Goal: Task Accomplishment & Management: Manage account settings

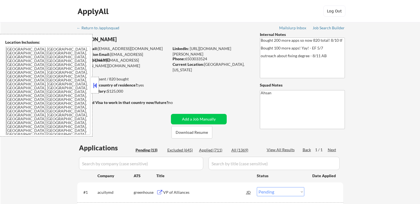
select select ""pending""
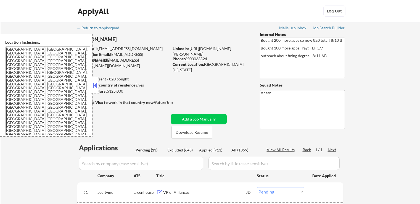
select select ""pending""
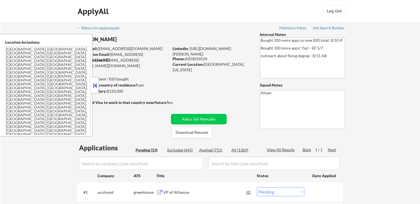
select select ""pending""
click at [96, 85] on button at bounding box center [95, 85] width 6 height 8
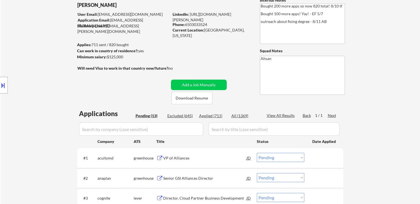
scroll to position [110, 0]
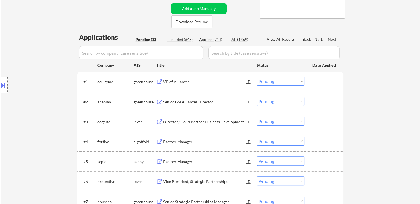
click at [174, 83] on div "VP of Alliances" at bounding box center [204, 82] width 83 height 6
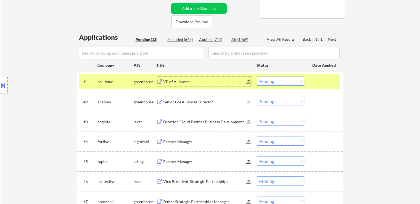
click at [179, 102] on div "Senior GSI Alliances Director" at bounding box center [204, 102] width 83 height 6
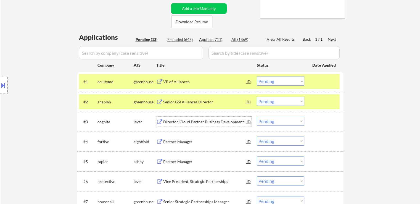
click at [170, 122] on div "Director, Cloud Partner Business Development" at bounding box center [204, 122] width 83 height 6
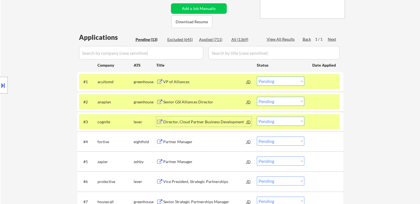
click at [274, 79] on select "Choose an option... Pending Applied Excluded (Questions) Excluded (Expired) Exc…" at bounding box center [280, 80] width 47 height 9
click at [257, 76] on select "Choose an option... Pending Applied Excluded (Questions) Excluded (Expired) Exc…" at bounding box center [280, 80] width 47 height 9
select select ""pending""
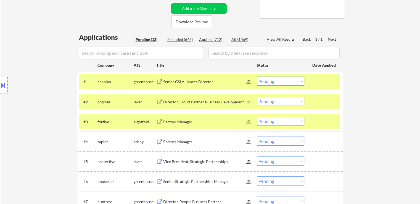
click at [274, 101] on select "Choose an option... Pending Applied Excluded (Questions) Excluded (Expired) Exc…" at bounding box center [280, 101] width 47 height 9
click at [257, 97] on select "Choose an option... Pending Applied Excluded (Questions) Excluded (Expired) Exc…" at bounding box center [280, 101] width 47 height 9
select select ""pending""
drag, startPoint x: 269, startPoint y: 79, endPoint x: 271, endPoint y: 85, distance: 6.6
click at [270, 81] on select "Choose an option... Pending Applied Excluded (Questions) Excluded (Expired) Exc…" at bounding box center [280, 80] width 47 height 9
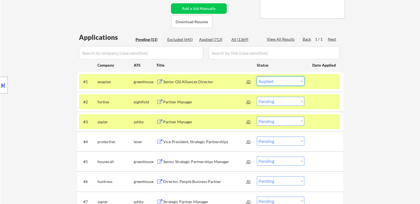
click at [257, 76] on select "Choose an option... Pending Applied Excluded (Questions) Excluded (Expired) Exc…" at bounding box center [280, 80] width 47 height 9
select select ""pending""
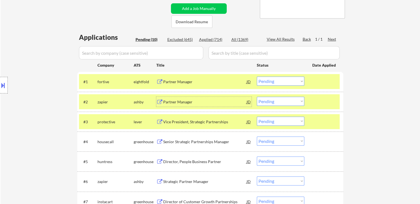
click at [177, 101] on div "Partner Manager" at bounding box center [204, 102] width 83 height 6
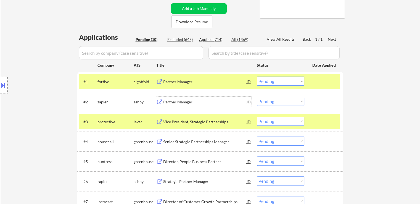
click at [178, 121] on div "Vice President, Strategic Partnerships" at bounding box center [204, 122] width 83 height 6
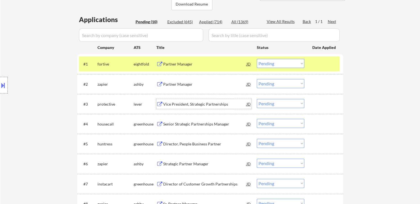
scroll to position [138, 0]
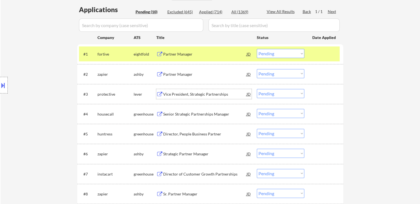
click at [284, 74] on select "Choose an option... Pending Applied Excluded (Questions) Excluded (Expired) Exc…" at bounding box center [280, 73] width 47 height 9
click at [257, 69] on select "Choose an option... Pending Applied Excluded (Questions) Excluded (Expired) Exc…" at bounding box center [280, 73] width 47 height 9
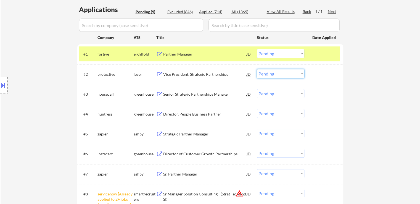
click at [285, 73] on select "Choose an option... Pending Applied Excluded (Questions) Excluded (Expired) Exc…" at bounding box center [280, 73] width 47 height 9
click at [257, 69] on select "Choose an option... Pending Applied Excluded (Questions) Excluded (Expired) Exc…" at bounding box center [280, 73] width 47 height 9
click at [186, 95] on div "Senior Strategic Partnerships Manager" at bounding box center [204, 94] width 83 height 6
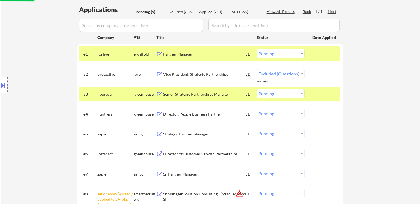
select select ""pending""
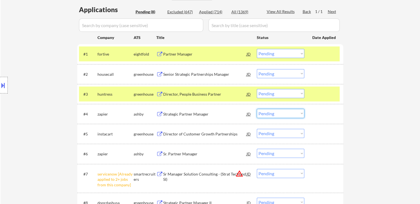
click at [281, 113] on select "Choose an option... Pending Applied Excluded (Questions) Excluded (Expired) Exc…" at bounding box center [280, 113] width 47 height 9
click at [257, 109] on select "Choose an option... Pending Applied Excluded (Questions) Excluded (Expired) Exc…" at bounding box center [280, 113] width 47 height 9
click at [165, 133] on div "Director of Customer Growth Partnerships" at bounding box center [204, 134] width 83 height 6
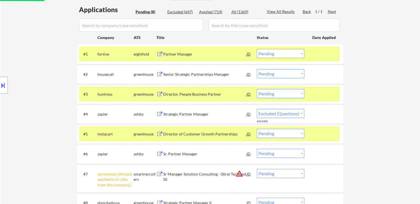
select select ""pending""
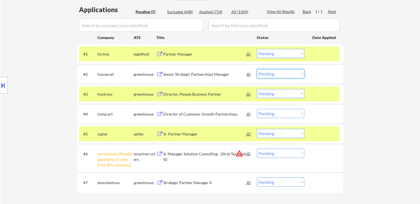
click at [279, 75] on select "Choose an option... Pending Applied Excluded (Questions) Excluded (Expired) Exc…" at bounding box center [280, 73] width 47 height 9
click at [257, 69] on select "Choose an option... Pending Applied Excluded (Questions) Excluded (Expired) Exc…" at bounding box center [280, 73] width 47 height 9
select select ""pending""
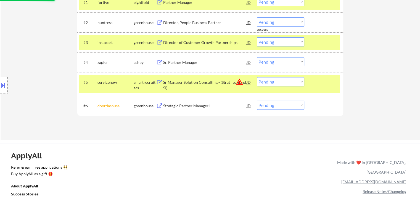
scroll to position [193, 0]
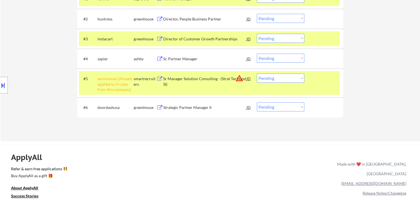
drag, startPoint x: 279, startPoint y: 79, endPoint x: 280, endPoint y: 81, distance: 2.8
click at [280, 79] on select "Choose an option... Pending Applied Excluded (Questions) Excluded (Expired) Exc…" at bounding box center [280, 77] width 47 height 9
click at [257, 73] on select "Choose an option... Pending Applied Excluded (Questions) Excluded (Expired) Exc…" at bounding box center [280, 77] width 47 height 9
select select ""pending""
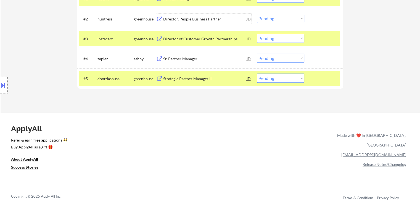
click at [183, 20] on div "Director, People Business Partner" at bounding box center [204, 19] width 83 height 6
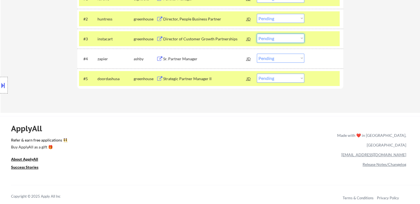
click at [281, 35] on select "Choose an option... Pending Applied Excluded (Questions) Excluded (Expired) Exc…" at bounding box center [280, 38] width 47 height 9
click at [257, 34] on select "Choose an option... Pending Applied Excluded (Questions) Excluded (Expired) Exc…" at bounding box center [280, 38] width 47 height 9
select select ""pending""
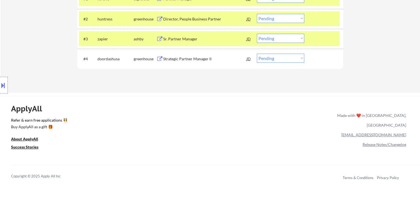
click at [287, 18] on select "Choose an option... Pending Applied Excluded (Questions) Excluded (Expired) Exc…" at bounding box center [280, 18] width 47 height 9
select select ""excluded__bad_match_""
click at [257, 14] on select "Choose an option... Pending Applied Excluded (Questions) Excluded (Expired) Exc…" at bounding box center [280, 18] width 47 height 9
click at [182, 42] on div "Sr. Partner Manager" at bounding box center [204, 39] width 83 height 10
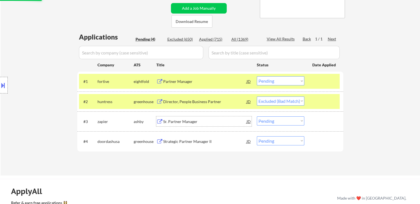
scroll to position [110, 0]
click at [167, 142] on div "Strategic Partner Manager II" at bounding box center [204, 142] width 83 height 6
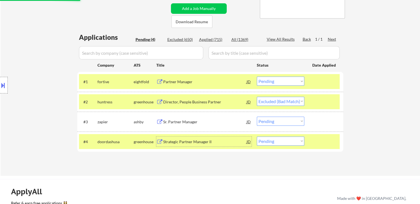
click at [276, 122] on select "Choose an option... Pending Applied Excluded (Questions) Excluded (Expired) Exc…" at bounding box center [280, 120] width 47 height 9
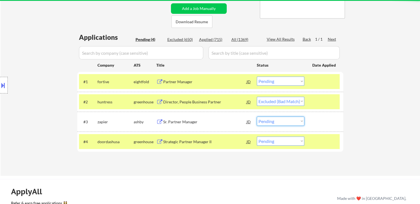
click at [369, 102] on div "← Return to /applysquad Mailslurp Inbox Job Search Builder [PERSON_NAME] User E…" at bounding box center [210, 44] width 419 height 264
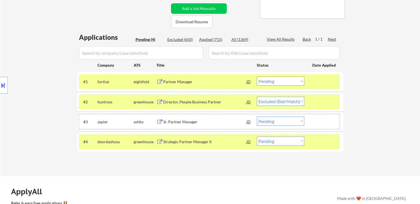
click at [277, 126] on div "#3 zapier [PERSON_NAME] Partner Manager [PERSON_NAME] an option... Pending Appl…" at bounding box center [209, 121] width 261 height 15
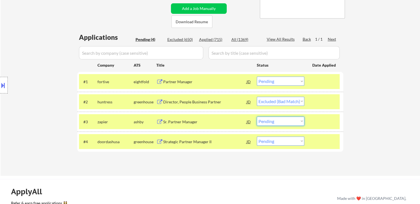
click at [285, 118] on select "Choose an option... Pending Applied Excluded (Questions) Excluded (Expired) Exc…" at bounding box center [280, 120] width 47 height 9
click at [257, 116] on select "Choose an option... Pending Applied Excluded (Questions) Excluded (Expired) Exc…" at bounding box center [280, 120] width 47 height 9
click at [345, 121] on div "← Return to /applysquad Mailslurp Inbox Job Search Builder [PERSON_NAME] User E…" at bounding box center [210, 41] width 275 height 259
click at [327, 76] on div "#1 fortive eightfold Partner Manager [PERSON_NAME] an option... Pending Applied…" at bounding box center [209, 81] width 261 height 15
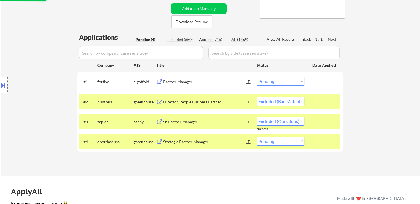
drag, startPoint x: 324, startPoint y: 96, endPoint x: 327, endPoint y: 105, distance: 9.4
click at [325, 97] on div at bounding box center [324, 102] width 24 height 10
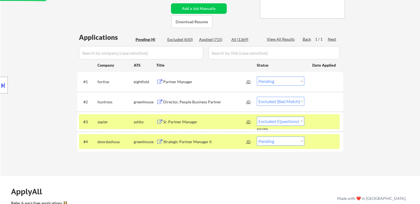
select select ""pending""
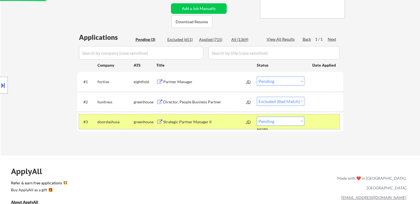
drag, startPoint x: 328, startPoint y: 115, endPoint x: 328, endPoint y: 124, distance: 9.4
click at [328, 115] on div "#3 doordashusa greenhouse Strategic Partner Manager II JD Choose an option... P…" at bounding box center [209, 121] width 261 height 15
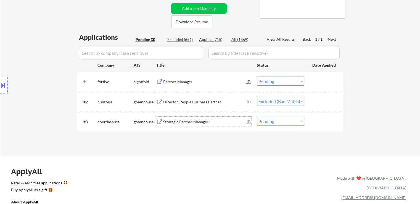
click at [171, 121] on div "Strategic Partner Manager II" at bounding box center [204, 122] width 83 height 6
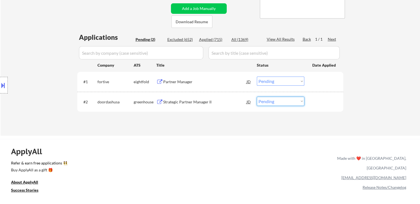
click at [282, 103] on select "Choose an option... Pending Applied Excluded (Questions) Excluded (Expired) Exc…" at bounding box center [280, 101] width 47 height 9
select select ""applied""
click at [257, 97] on select "Choose an option... Pending Applied Excluded (Questions) Excluded (Expired) Exc…" at bounding box center [280, 101] width 47 height 9
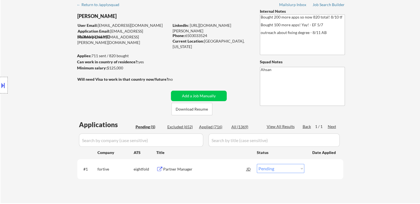
scroll to position [0, 0]
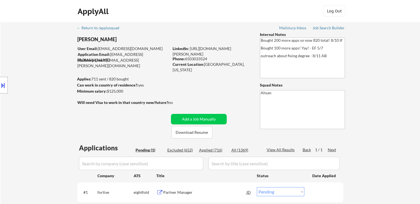
click at [211, 150] on div "Applied (716)" at bounding box center [213, 150] width 28 height 6
select select ""applied""
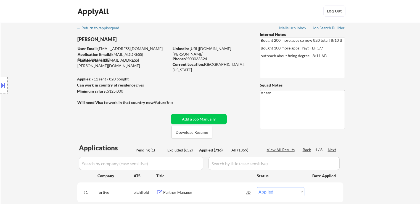
select select ""applied""
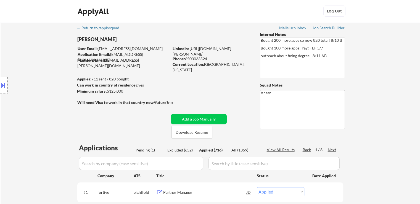
select select ""applied""
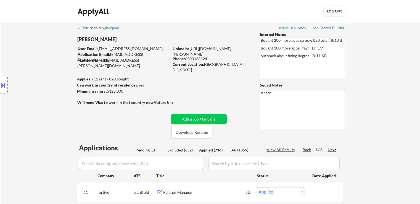
select select ""applied""
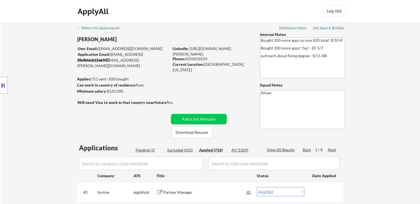
select select ""applied""
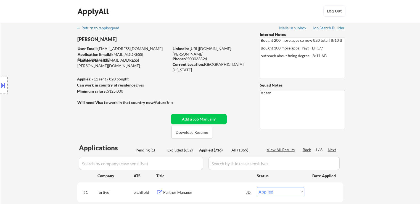
select select ""applied""
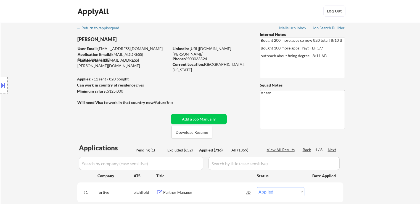
select select ""applied""
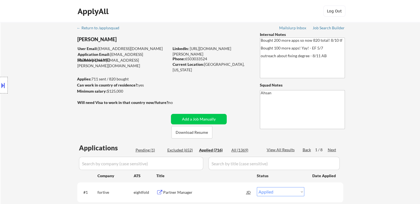
select select ""applied""
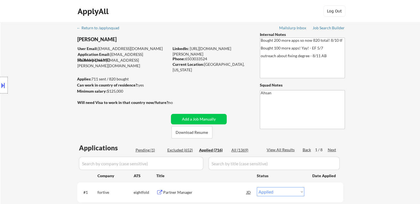
select select ""applied""
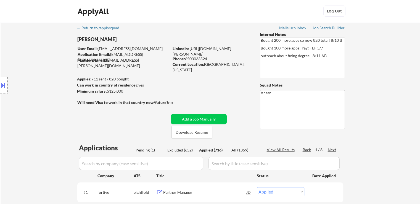
select select ""applied""
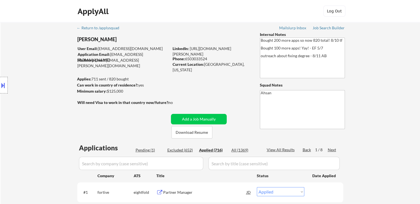
select select ""applied""
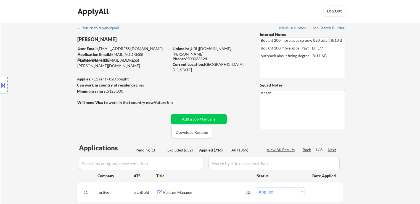
select select ""applied""
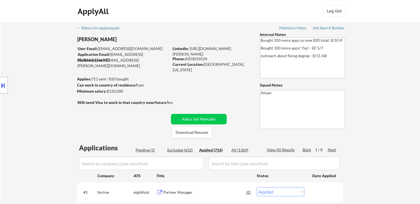
select select ""applied""
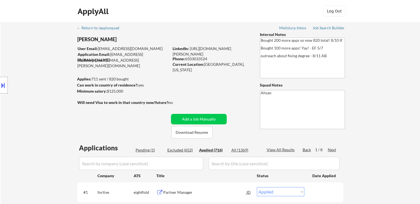
select select ""applied""
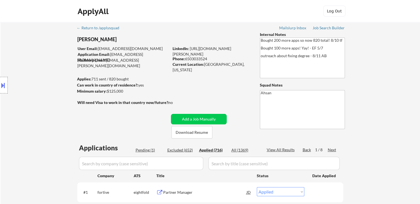
select select ""applied""
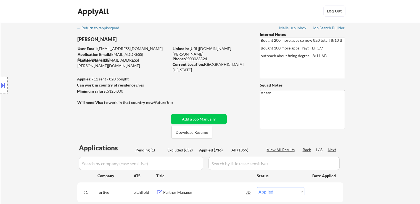
select select ""applied""
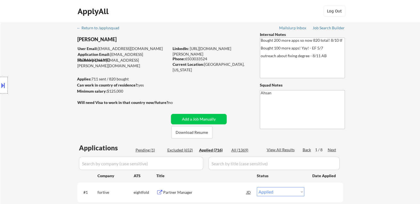
select select ""applied""
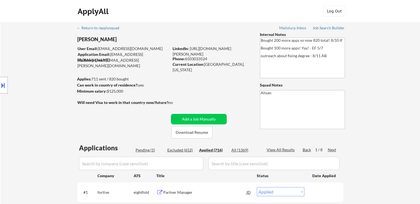
select select ""applied""
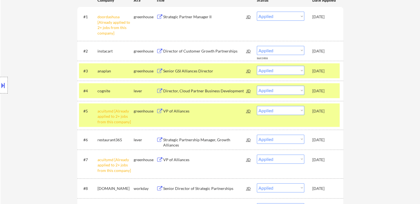
scroll to position [166, 0]
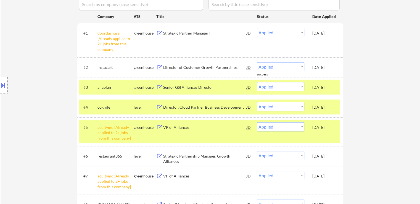
scroll to position [110, 0]
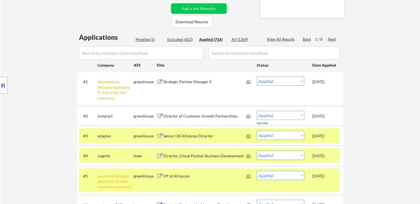
click at [336, 131] on div "[DATE]" at bounding box center [324, 136] width 24 height 10
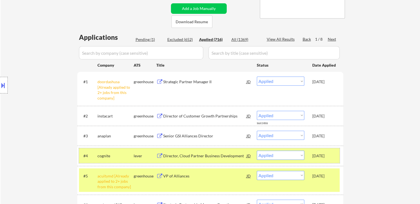
drag, startPoint x: 334, startPoint y: 152, endPoint x: 334, endPoint y: 158, distance: 6.6
click at [334, 153] on div "[DATE]" at bounding box center [324, 155] width 24 height 10
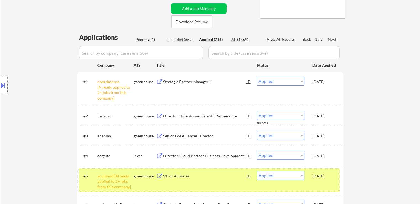
click at [333, 178] on div "[DATE]" at bounding box center [324, 176] width 24 height 10
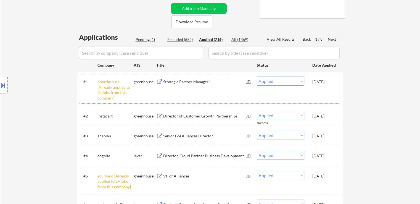
drag, startPoint x: 313, startPoint y: 83, endPoint x: 335, endPoint y: 85, distance: 21.6
click at [335, 85] on div "[DATE]" at bounding box center [324, 81] width 24 height 10
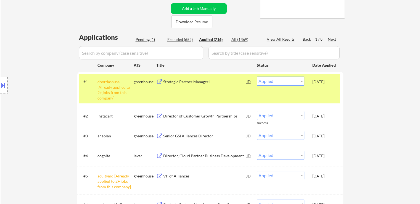
copy div "[DATE]"
